Goal: Transaction & Acquisition: Purchase product/service

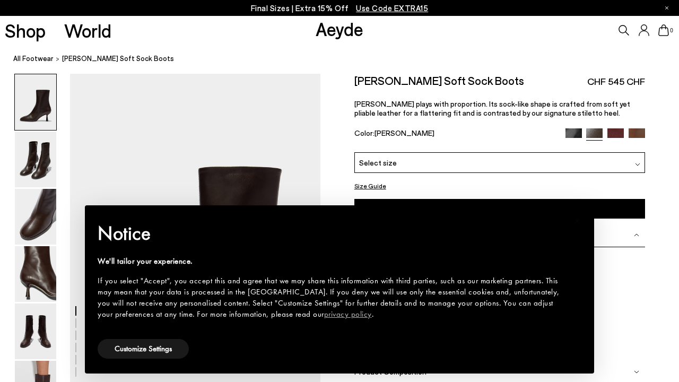
click at [625, 294] on div "Dua Willa" at bounding box center [499, 304] width 291 height 94
click at [165, 344] on button "Customize Settings" at bounding box center [143, 349] width 91 height 20
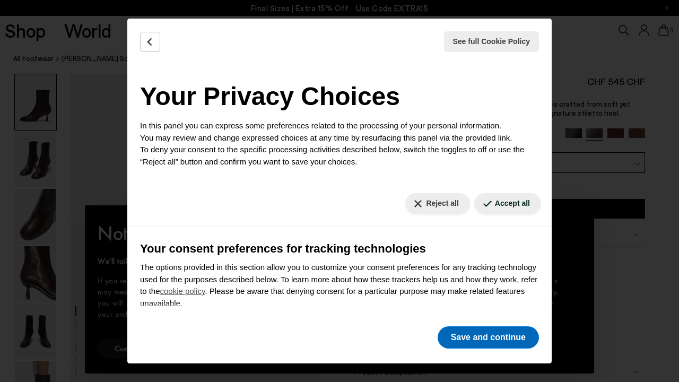
click at [476, 335] on button "Save and continue" at bounding box center [487, 337] width 101 height 22
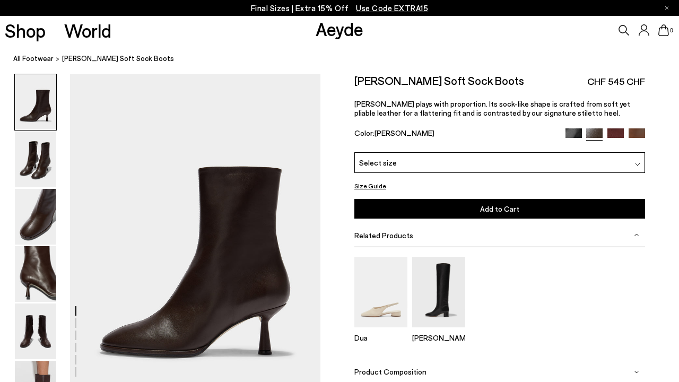
click at [615, 133] on img at bounding box center [615, 136] width 16 height 16
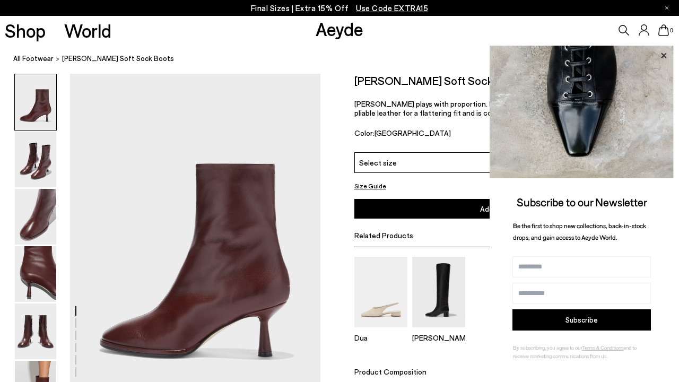
click at [663, 57] on icon at bounding box center [663, 54] width 5 height 5
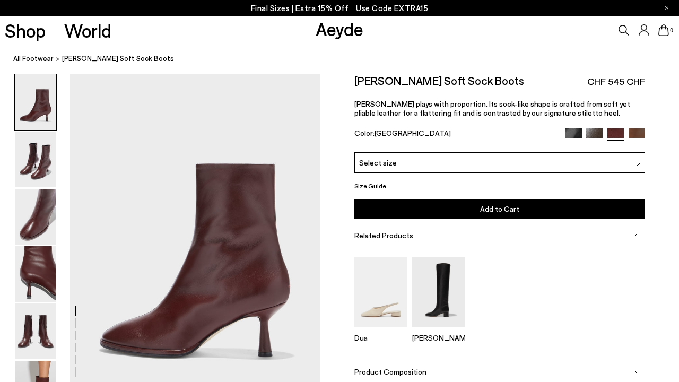
click at [592, 134] on img at bounding box center [594, 136] width 16 height 16
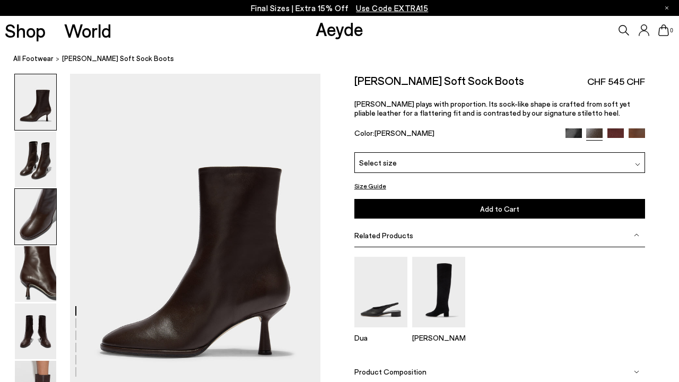
click at [38, 219] on img at bounding box center [35, 217] width 41 height 56
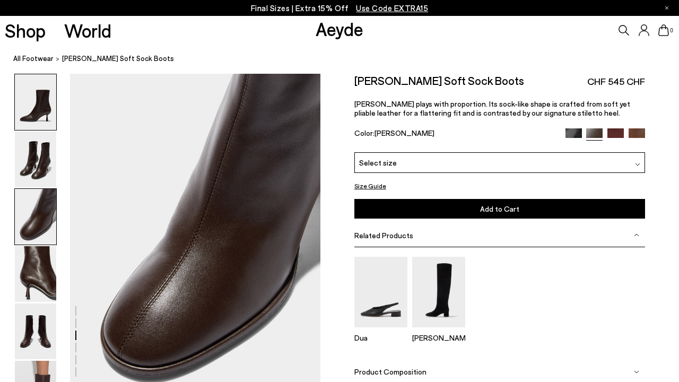
click at [38, 123] on img at bounding box center [35, 102] width 41 height 56
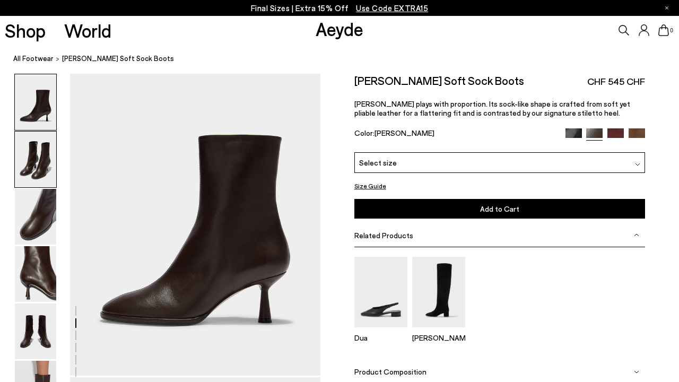
scroll to position [0, 0]
